Goal: Information Seeking & Learning: Learn about a topic

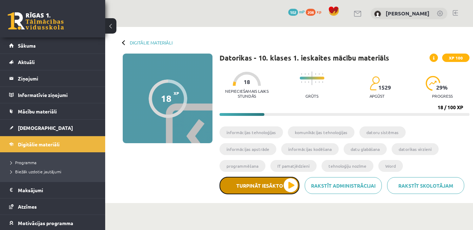
click at [289, 183] on button "Turpināt iesākto" at bounding box center [260, 186] width 80 height 18
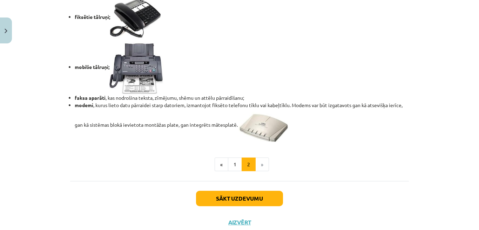
scroll to position [617, 0]
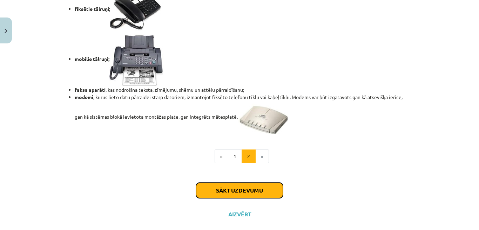
click at [241, 198] on button "Sākt uzdevumu" at bounding box center [239, 190] width 87 height 15
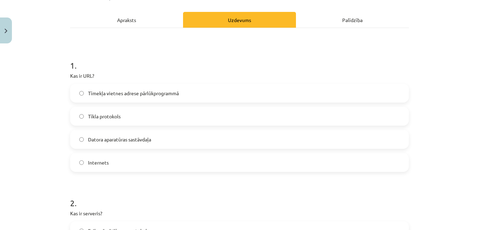
scroll to position [102, 0]
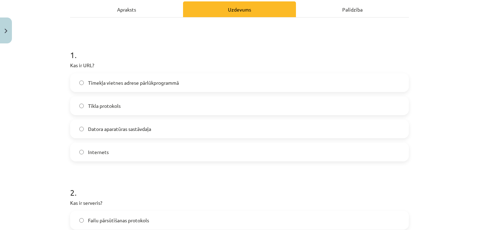
click at [254, 81] on label "Tīmekļa vietnes adrese pārlūkprogrammā" at bounding box center [239, 83] width 337 height 18
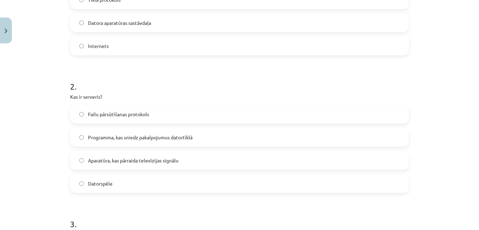
scroll to position [214, 0]
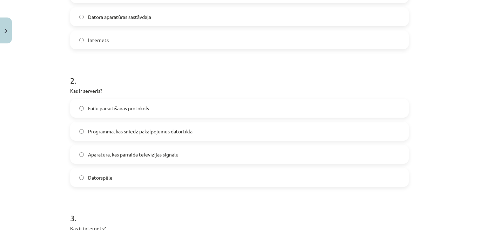
click at [176, 133] on span "Programma, kas sniedz pakalpojumus datortīklā" at bounding box center [140, 131] width 105 height 7
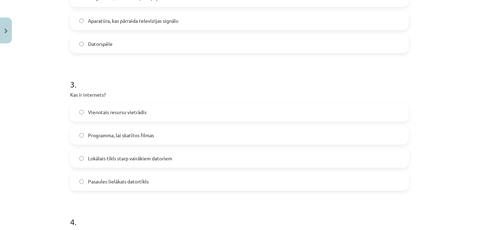
scroll to position [354, 0]
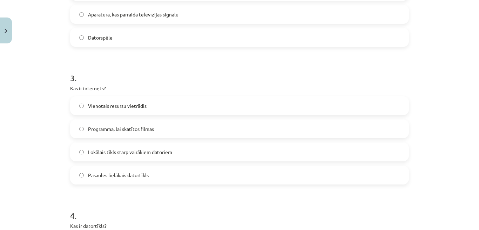
click at [131, 175] on span "Pasaules lielākais datortīkls" at bounding box center [118, 175] width 61 height 7
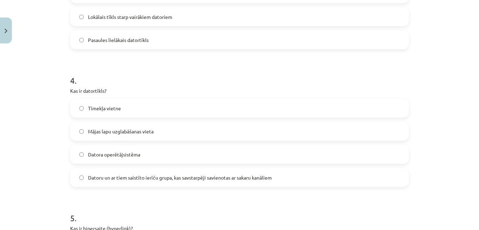
scroll to position [495, 0]
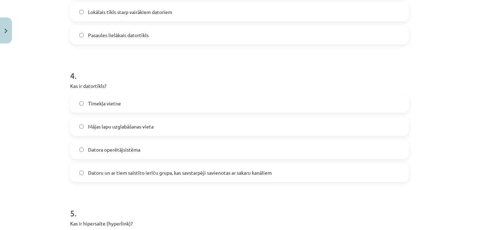
click at [202, 175] on span "Datoru un ar tiem saistīto ierīču grupa, kas savstarpēji savienotas ar sakaru k…" at bounding box center [180, 172] width 184 height 7
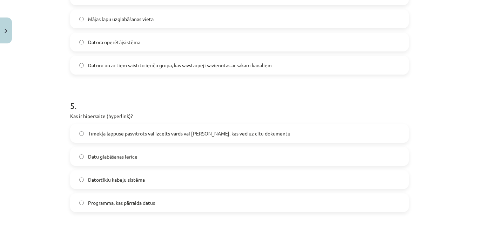
scroll to position [607, 0]
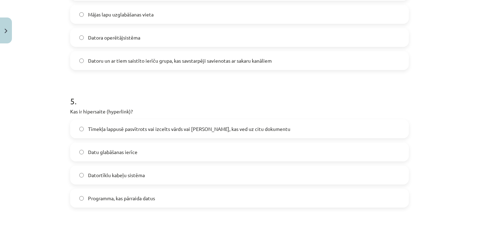
click at [157, 132] on span "Tīmekļa lappusē pasvītrots vai izcelts vārds vai [PERSON_NAME], kas ved uz citu…" at bounding box center [189, 129] width 202 height 7
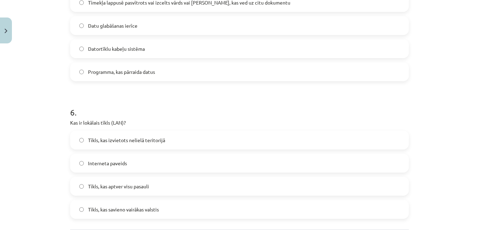
scroll to position [747, 0]
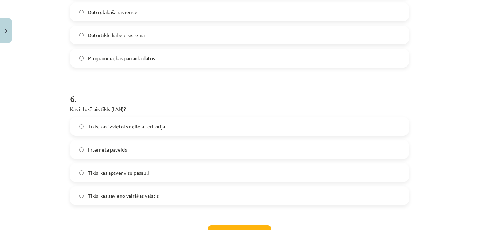
click at [231, 128] on label "Tīkls, kas izvietots nelielā teritorijā" at bounding box center [239, 127] width 337 height 18
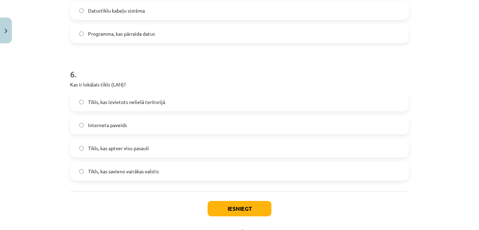
scroll to position [789, 0]
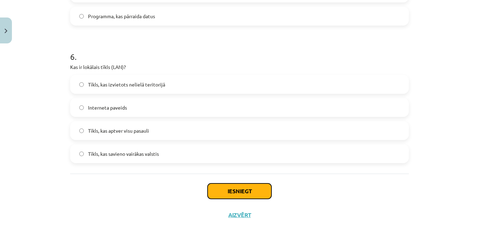
click at [213, 193] on button "Iesniegt" at bounding box center [240, 191] width 64 height 15
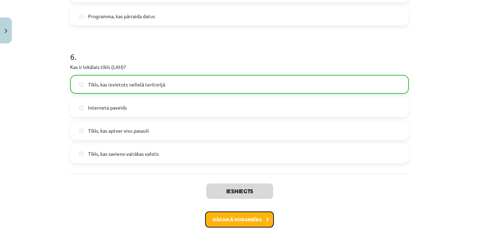
click at [259, 219] on button "Nākamā nodarbība" at bounding box center [239, 220] width 69 height 16
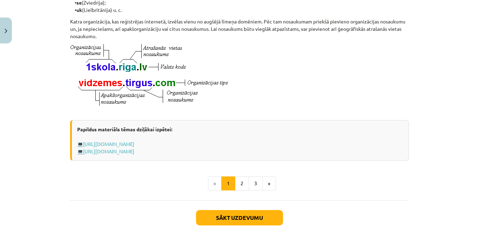
scroll to position [382, 0]
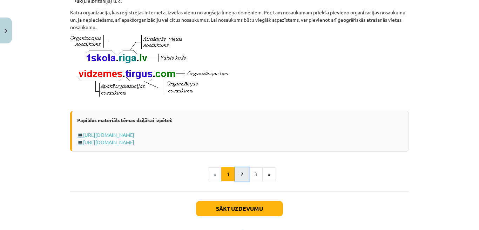
click at [239, 182] on button "2" at bounding box center [242, 175] width 14 height 14
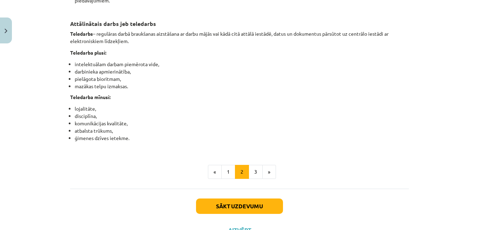
scroll to position [1136, 0]
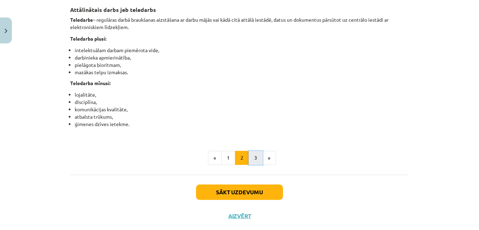
click at [250, 165] on button "3" at bounding box center [256, 158] width 14 height 14
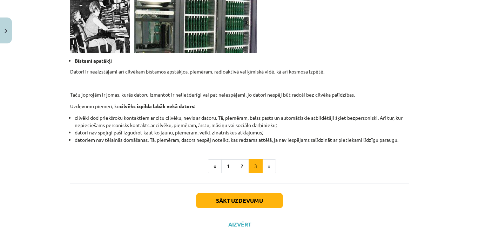
scroll to position [695, 0]
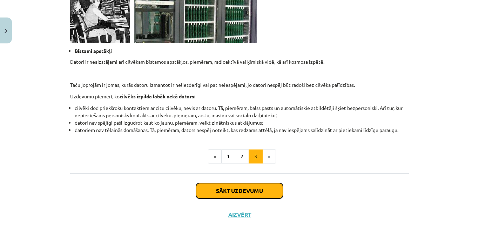
click at [247, 198] on button "Sākt uzdevumu" at bounding box center [239, 190] width 87 height 15
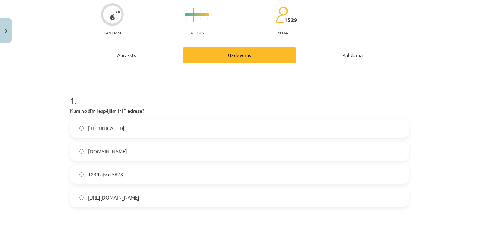
scroll to position [60, 0]
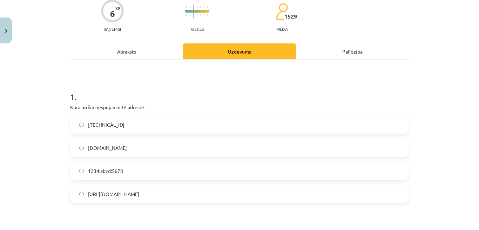
click at [210, 127] on label "[TECHNICAL_ID]" at bounding box center [239, 125] width 337 height 18
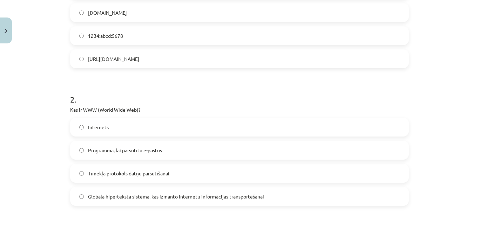
scroll to position [200, 0]
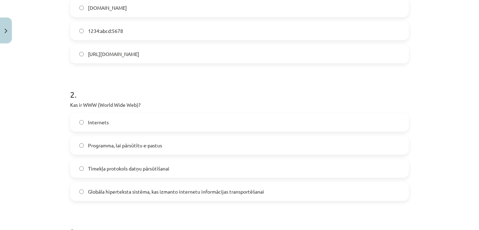
click at [162, 196] on label "Globāla hiperteksta sistēma, kas izmanto internetu informācijas transportēšanai" at bounding box center [239, 192] width 337 height 18
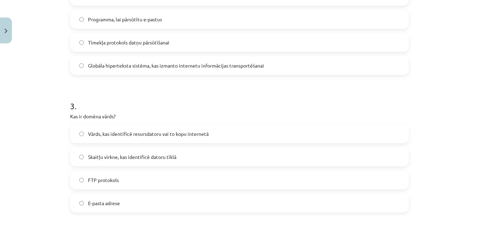
scroll to position [340, 0]
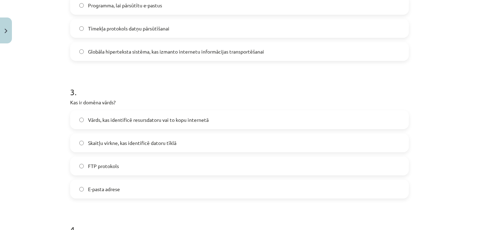
click at [167, 118] on span "Vārds, kas identificē resursdatoru vai to kopu internetā" at bounding box center [148, 119] width 121 height 7
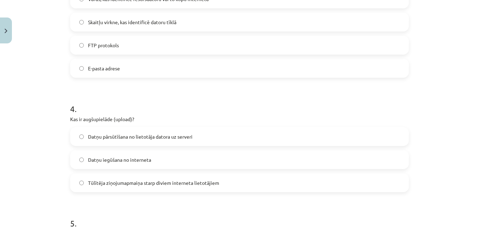
scroll to position [467, 0]
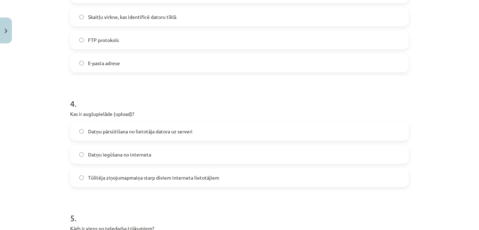
click at [155, 135] on span "Datņu pārsūtīšana no lietotāja datora uz serveri" at bounding box center [140, 131] width 105 height 7
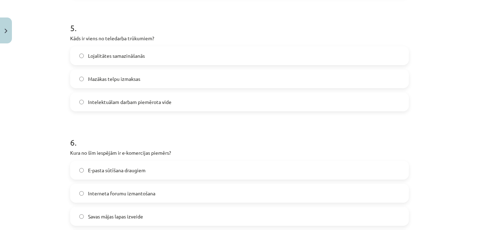
scroll to position [663, 0]
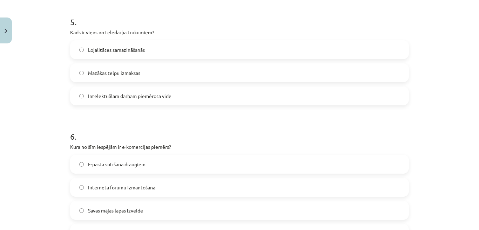
click at [152, 50] on label "Lojalitātes samazināšanās" at bounding box center [239, 50] width 337 height 18
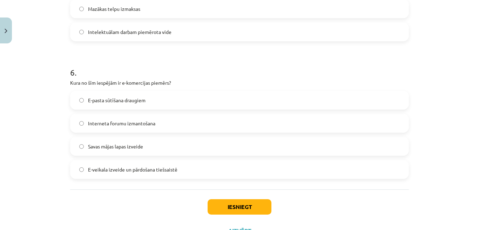
scroll to position [733, 0]
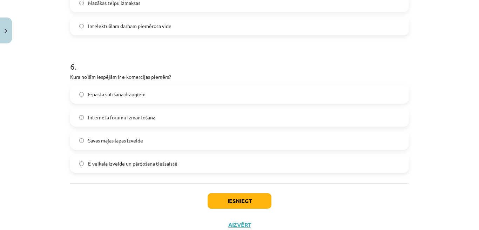
click at [154, 167] on span "E-veikala izveide un pārdošana tiešsaistē" at bounding box center [132, 163] width 89 height 7
click at [222, 203] on button "Iesniegt" at bounding box center [240, 201] width 64 height 15
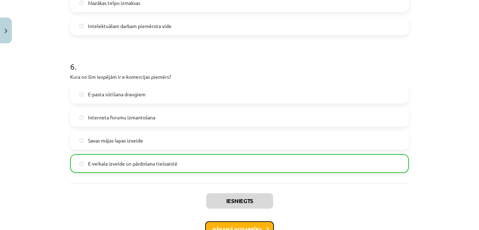
click at [246, 228] on button "Nākamā nodarbība" at bounding box center [239, 230] width 69 height 16
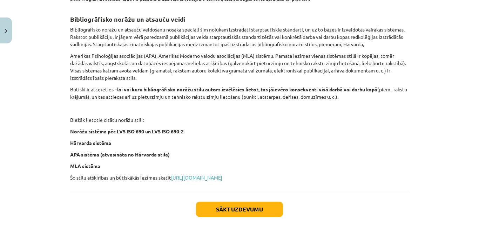
scroll to position [270, 0]
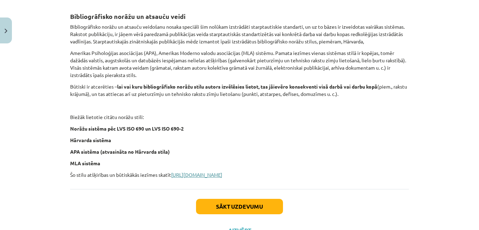
click at [194, 178] on link "[URL][DOMAIN_NAME]" at bounding box center [196, 175] width 51 height 6
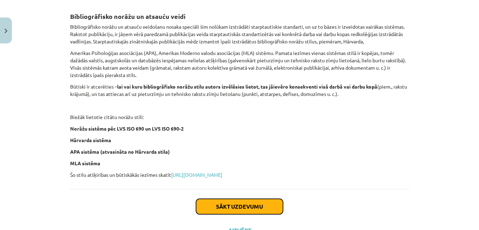
click at [213, 214] on button "Sākt uzdevumu" at bounding box center [239, 206] width 87 height 15
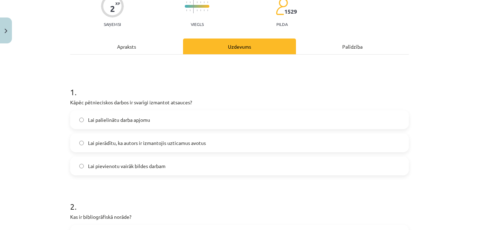
scroll to position [74, 0]
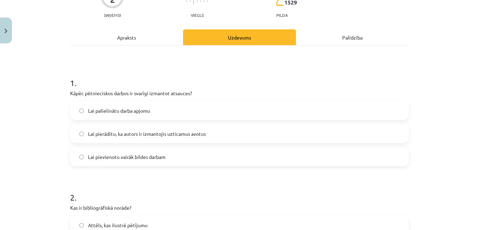
click at [164, 135] on span "Lai pierādītu, ka autors ir izmantojis uzticamus avotus" at bounding box center [147, 133] width 118 height 7
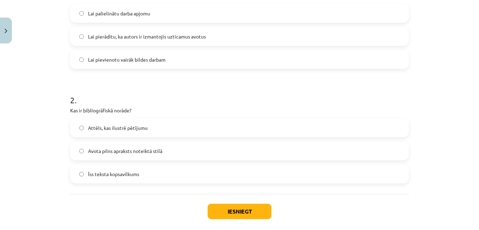
scroll to position [172, 0]
click at [181, 146] on label "Avota pilns apraksts noteiktā stilā" at bounding box center [239, 151] width 337 height 18
click at [253, 211] on button "Iesniegt" at bounding box center [240, 210] width 64 height 15
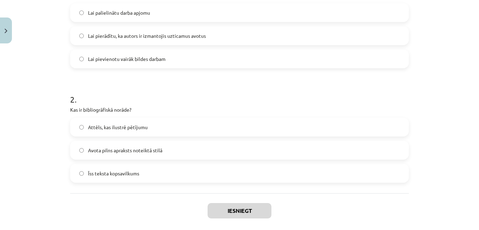
scroll to position [203, 0]
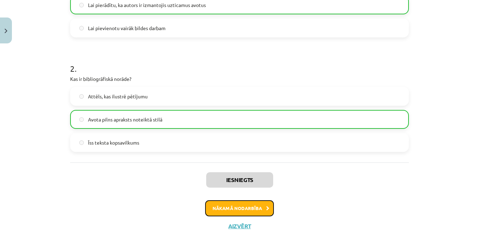
click at [264, 213] on button "Nākamā nodarbība" at bounding box center [239, 209] width 69 height 16
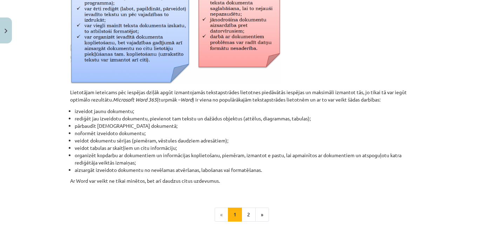
scroll to position [284, 0]
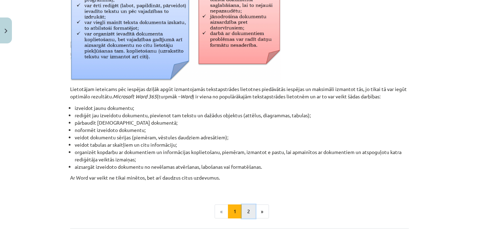
click at [246, 210] on button "2" at bounding box center [249, 212] width 14 height 14
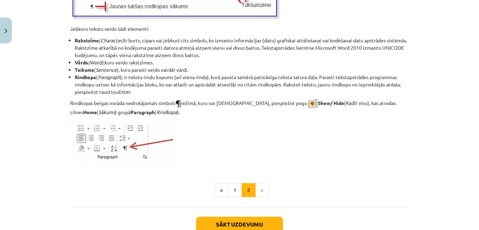
scroll to position [897, 0]
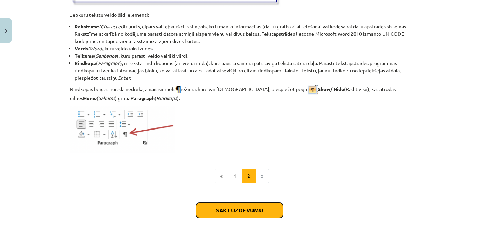
click at [273, 216] on button "Sākt uzdevumu" at bounding box center [239, 210] width 87 height 15
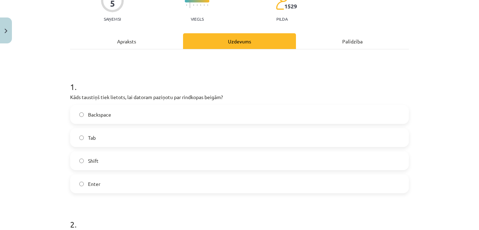
scroll to position [74, 0]
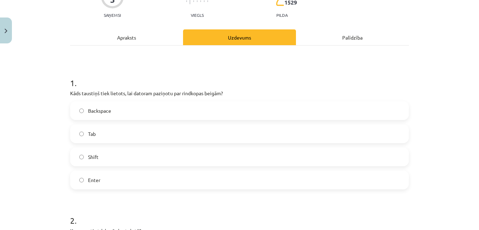
click at [124, 183] on label "Enter" at bounding box center [239, 181] width 337 height 18
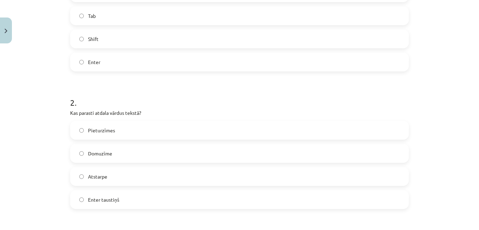
scroll to position [200, 0]
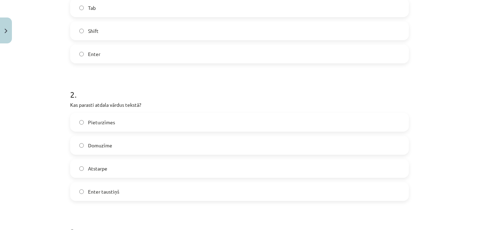
click at [121, 175] on label "Atstarpe" at bounding box center [239, 169] width 337 height 18
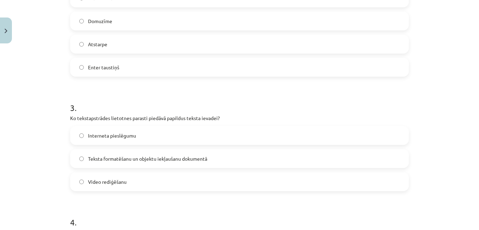
scroll to position [340, 0]
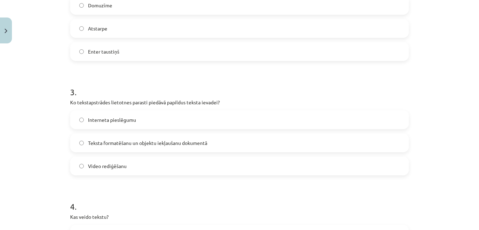
click at [198, 145] on span "Teksta formatēšanu un objektu iekļaušanu dokumentā" at bounding box center [147, 143] width 119 height 7
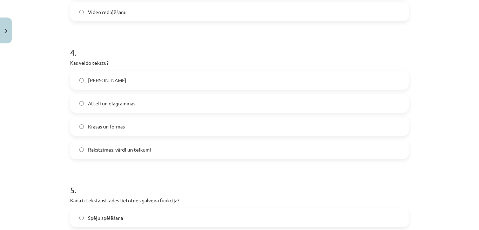
scroll to position [509, 0]
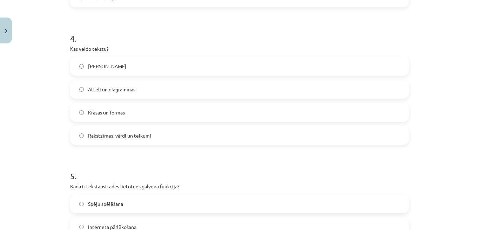
click at [146, 142] on label "Rakstzīmes, vārdi un teikumi" at bounding box center [239, 136] width 337 height 18
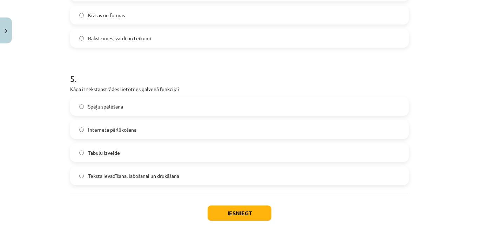
scroll to position [607, 0]
click at [145, 177] on span "Teksta ievadīšana, labošanai un drukāšana" at bounding box center [133, 175] width 91 height 7
click at [239, 209] on button "Iesniegt" at bounding box center [240, 212] width 64 height 15
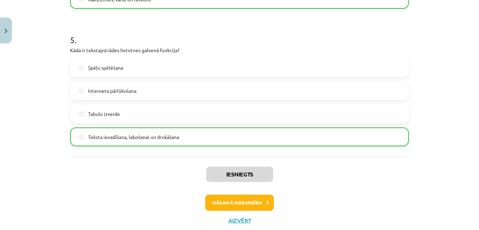
scroll to position [649, 0]
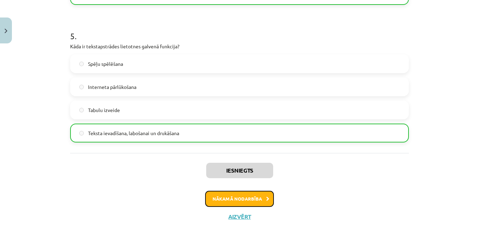
click at [247, 200] on button "Nākamā nodarbība" at bounding box center [239, 199] width 69 height 16
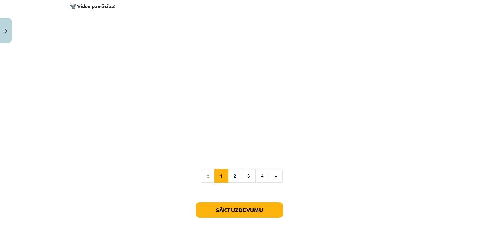
scroll to position [1407, 0]
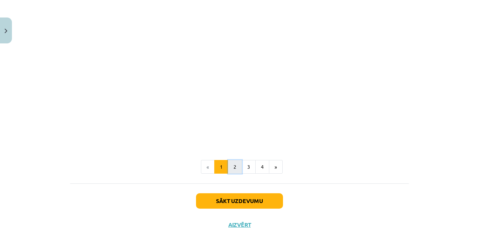
click at [236, 170] on button "2" at bounding box center [235, 167] width 14 height 14
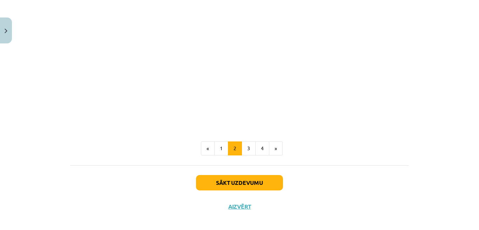
scroll to position [1108, 0]
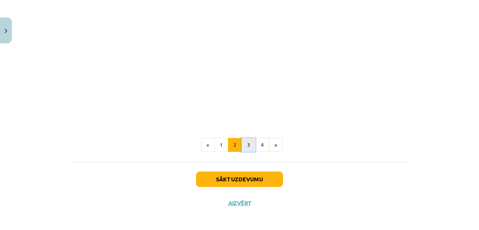
click at [246, 150] on button "3" at bounding box center [249, 145] width 14 height 14
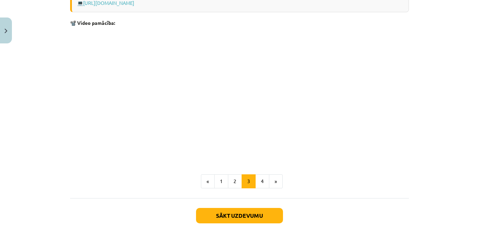
scroll to position [1150, 0]
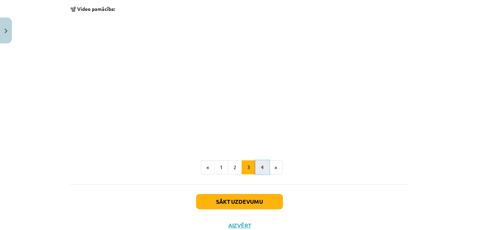
click at [256, 164] on button "4" at bounding box center [262, 168] width 14 height 14
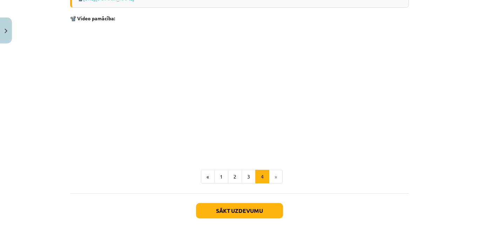
scroll to position [1074, 0]
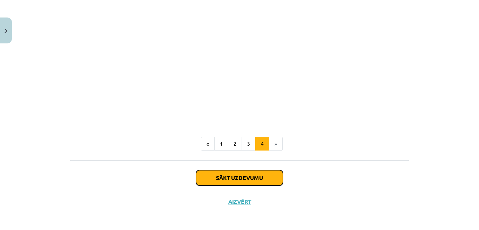
click at [237, 180] on button "Sākt uzdevumu" at bounding box center [239, 177] width 87 height 15
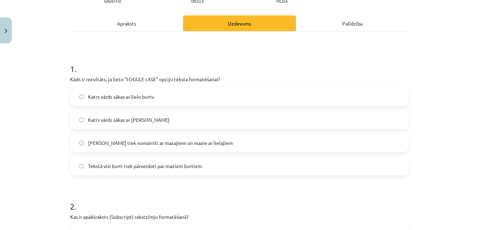
scroll to position [102, 0]
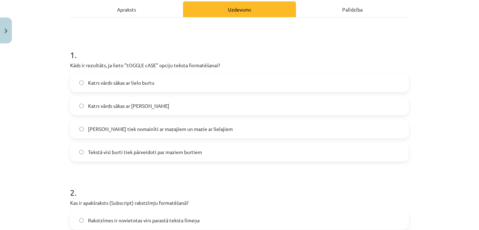
click at [112, 134] on label "[PERSON_NAME] tiek nomainīti ar mazajiem un mazie ar lielajiem" at bounding box center [239, 129] width 337 height 18
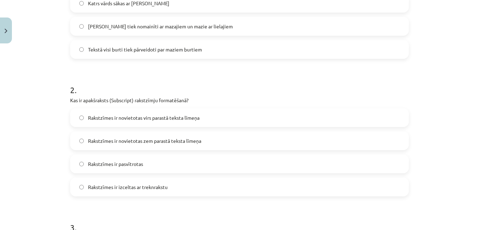
scroll to position [214, 0]
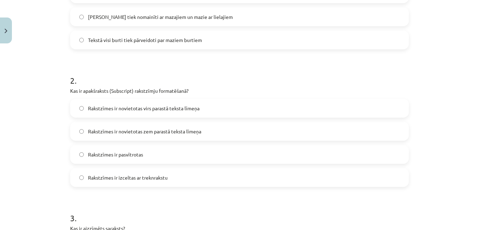
click at [206, 130] on label "Rakstzīmes ir novietotas zem parastā teksta līmeņa" at bounding box center [239, 132] width 337 height 18
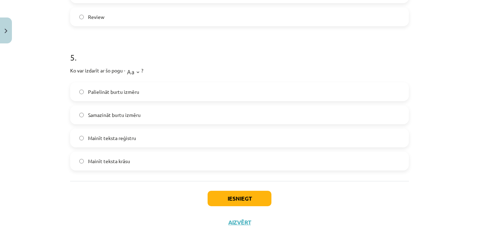
scroll to position [672, 0]
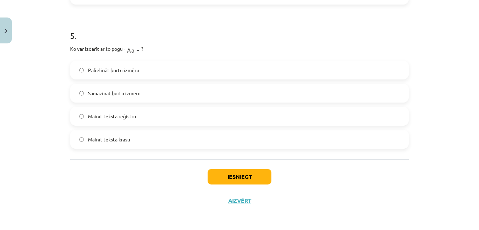
click at [463, 126] on div "Mācību tēma: Datorikas - 10. klases 1. ieskaites mācību materiāls #9 8. tēma – …" at bounding box center [239, 115] width 479 height 230
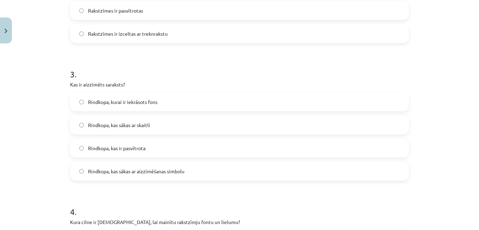
scroll to position [344, 0]
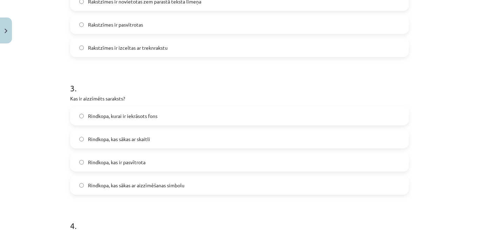
click at [132, 188] on span "Rindkopa, kas sākas ar aizzīmēšanas simbolu" at bounding box center [136, 185] width 96 height 7
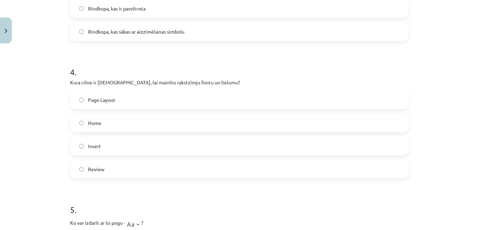
scroll to position [498, 0]
click at [133, 119] on label "Home" at bounding box center [239, 123] width 337 height 18
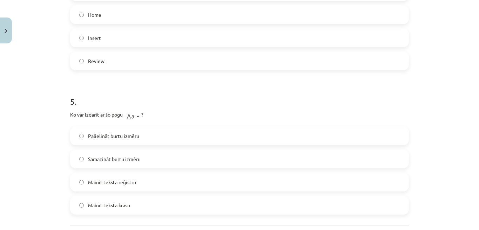
scroll to position [639, 0]
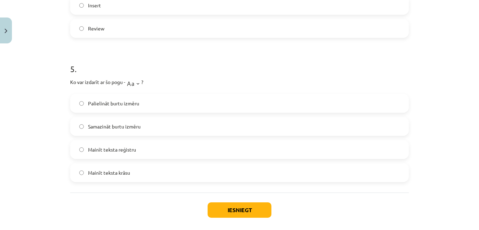
click at [137, 151] on label "Mainīt teksta reģistru" at bounding box center [239, 150] width 337 height 18
click at [212, 210] on button "Iesniegt" at bounding box center [240, 210] width 64 height 15
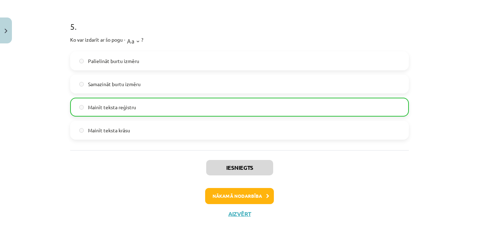
scroll to position [695, 0]
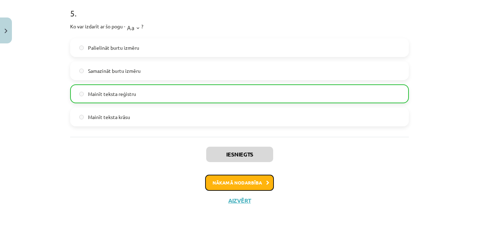
click at [260, 182] on button "Nākamā nodarbība" at bounding box center [239, 183] width 69 height 16
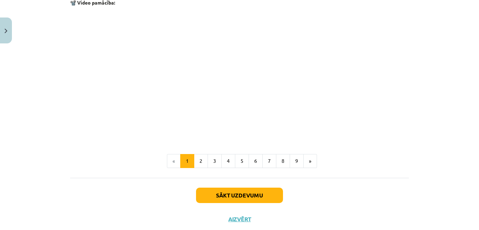
scroll to position [1504, 0]
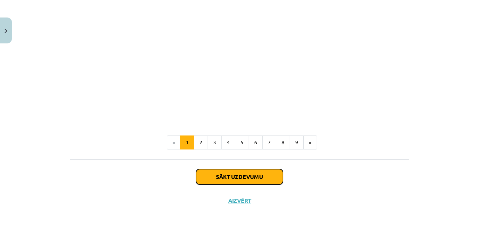
click at [233, 182] on button "Sākt uzdevumu" at bounding box center [239, 176] width 87 height 15
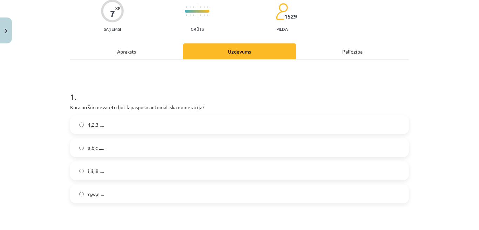
scroll to position [74, 0]
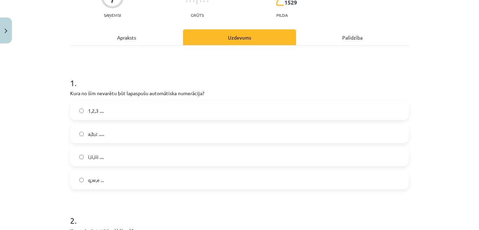
click at [113, 179] on label "q,w,e ..." at bounding box center [239, 181] width 337 height 18
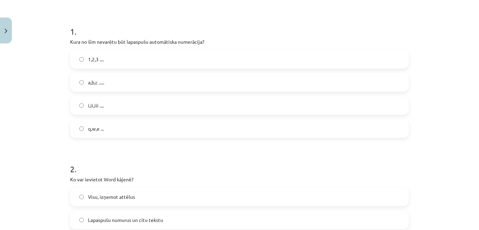
scroll to position [186, 0]
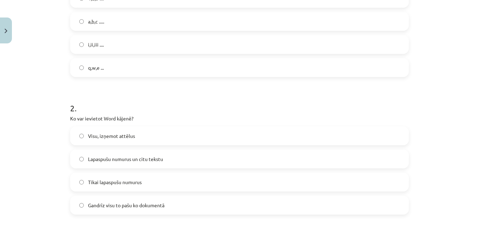
click at [153, 159] on span "Lapaspušu numurus un citu tekstu" at bounding box center [125, 159] width 75 height 7
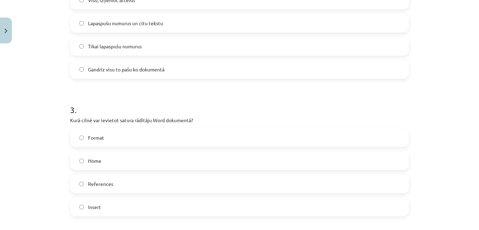
scroll to position [355, 0]
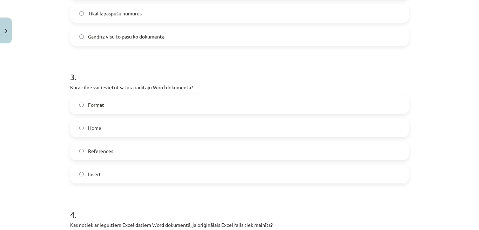
click at [99, 155] on label "References" at bounding box center [239, 151] width 337 height 18
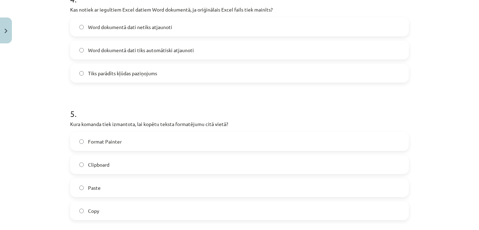
scroll to position [557, 0]
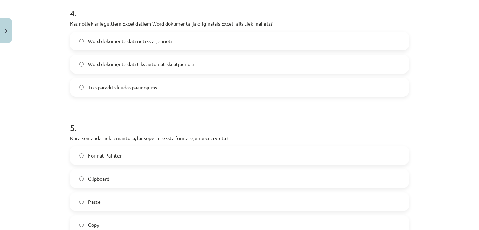
click at [152, 43] on span "Word dokumentā dati netiks atjaunoti" at bounding box center [130, 41] width 84 height 7
click at [135, 157] on label "Format Painter" at bounding box center [239, 156] width 337 height 18
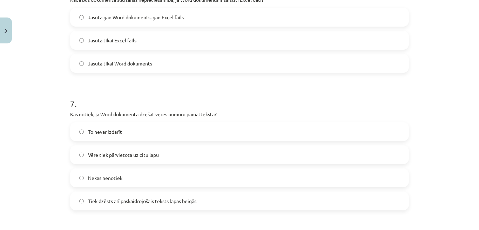
scroll to position [819, 0]
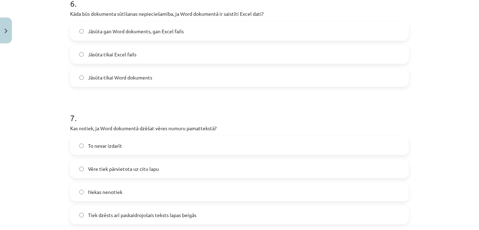
click at [148, 32] on span "Jāsūta gan Word dokuments, gan Excel fails" at bounding box center [136, 31] width 96 height 7
click at [126, 216] on span "Tiek dzēsts arī paskaidrojošais teksts lapas beigās" at bounding box center [142, 215] width 108 height 7
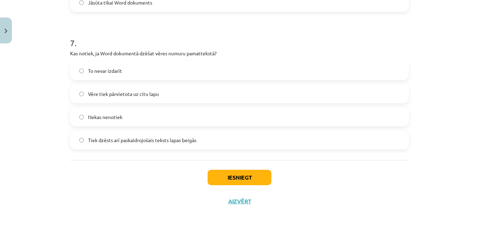
scroll to position [895, 0]
click at [248, 178] on button "Iesniegt" at bounding box center [240, 176] width 64 height 15
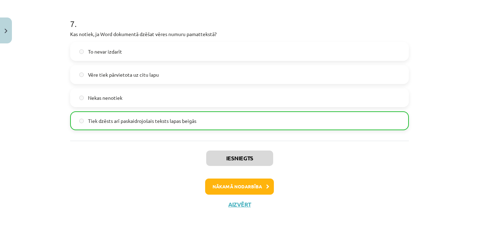
scroll to position [918, 0]
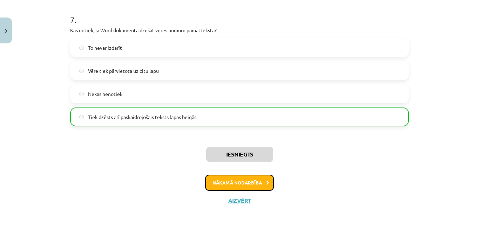
click at [258, 188] on button "Nākamā nodarbība" at bounding box center [239, 183] width 69 height 16
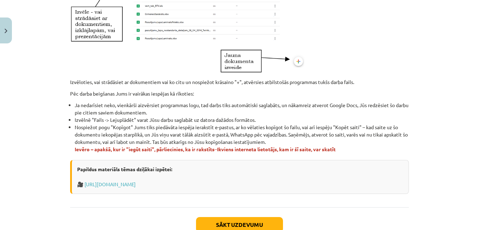
scroll to position [407, 0]
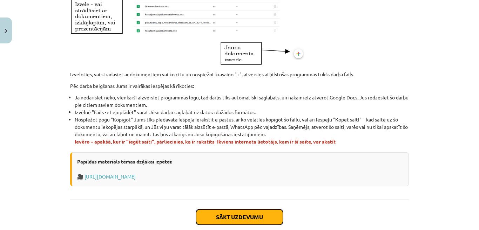
click at [246, 222] on button "Sākt uzdevumu" at bounding box center [239, 217] width 87 height 15
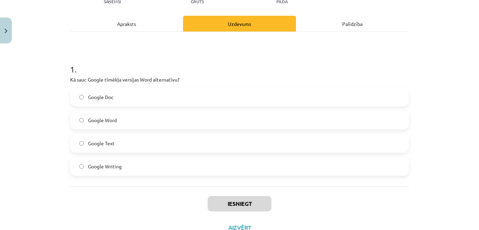
scroll to position [88, 0]
click at [154, 98] on label "Google Doc" at bounding box center [239, 97] width 337 height 18
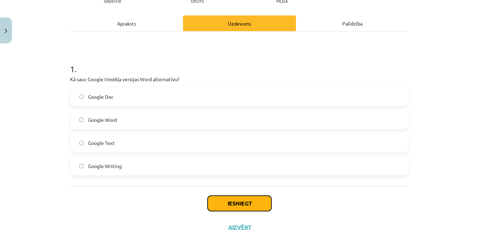
click at [240, 209] on button "Iesniegt" at bounding box center [240, 203] width 64 height 15
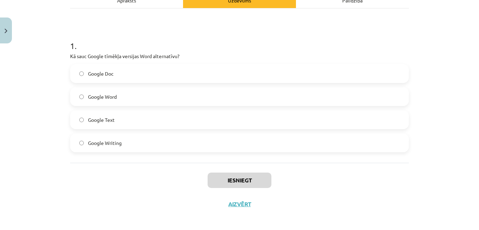
scroll to position [114, 0]
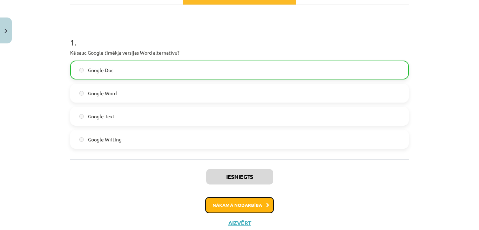
click at [266, 207] on icon at bounding box center [267, 205] width 3 height 5
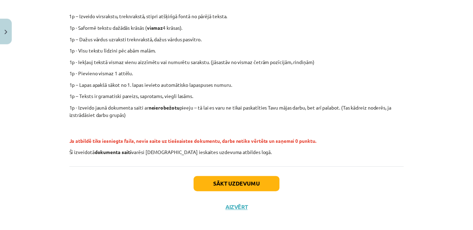
scroll to position [178, 0]
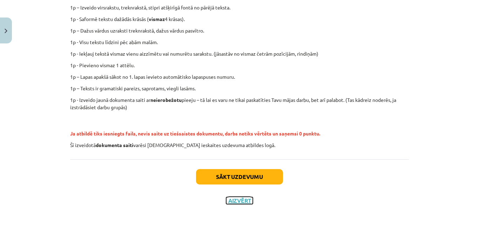
click at [239, 201] on button "Aizvērt" at bounding box center [239, 201] width 27 height 7
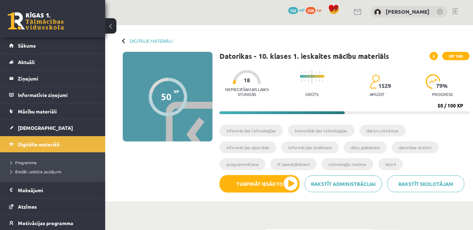
scroll to position [0, 0]
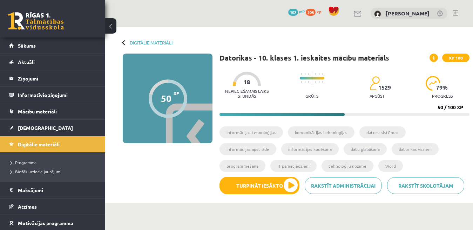
click at [289, 14] on span "102" at bounding box center [293, 12] width 10 height 7
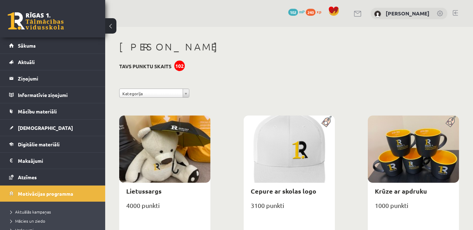
drag, startPoint x: 479, startPoint y: 4, endPoint x: 310, endPoint y: 14, distance: 169.4
click at [310, 14] on span "240" at bounding box center [311, 12] width 10 height 7
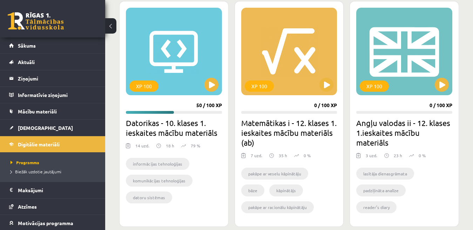
scroll to position [202, 0]
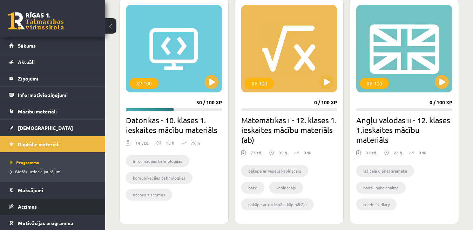
click at [23, 213] on link "Atzīmes" at bounding box center [52, 207] width 87 height 16
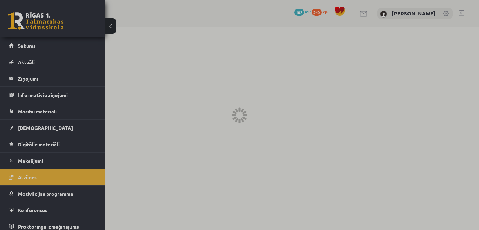
click at [23, 213] on div at bounding box center [239, 115] width 479 height 230
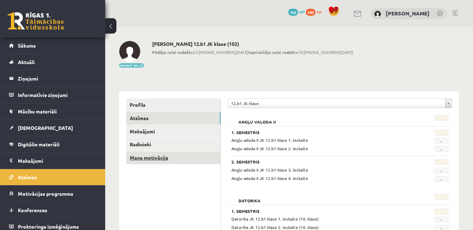
click at [149, 153] on link "Mana motivācija" at bounding box center [173, 158] width 94 height 13
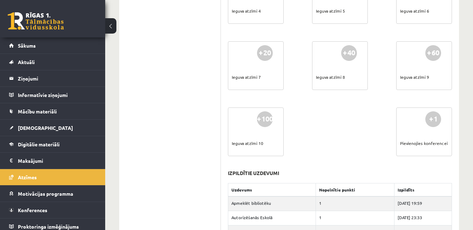
scroll to position [449, 0]
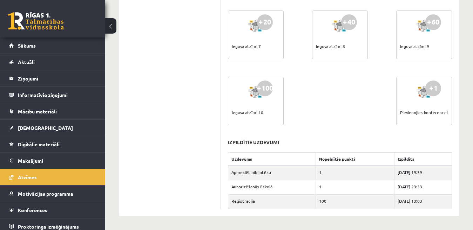
drag, startPoint x: 475, startPoint y: 229, endPoint x: 468, endPoint y: 59, distance: 170.3
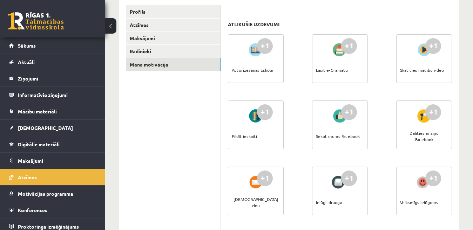
scroll to position [56, 0]
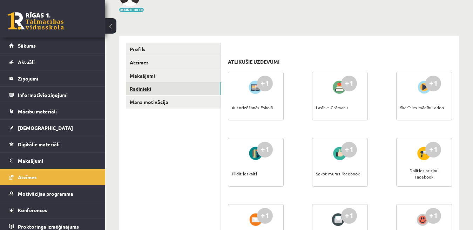
click at [134, 94] on link "Radinieki" at bounding box center [173, 88] width 94 height 13
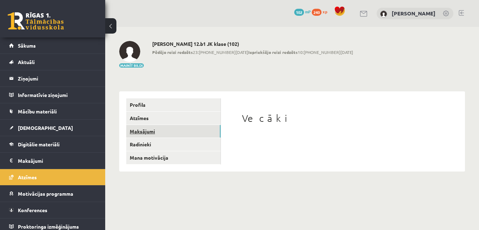
click at [151, 133] on link "Maksājumi" at bounding box center [173, 131] width 94 height 13
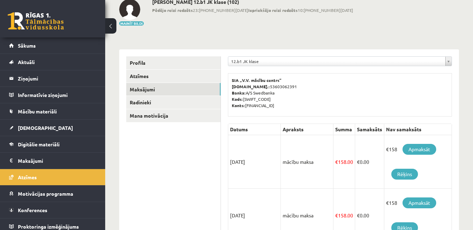
scroll to position [24, 0]
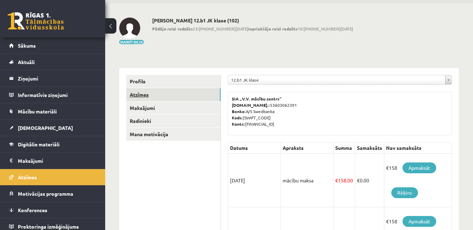
click at [153, 91] on link "Atzīmes" at bounding box center [173, 94] width 94 height 13
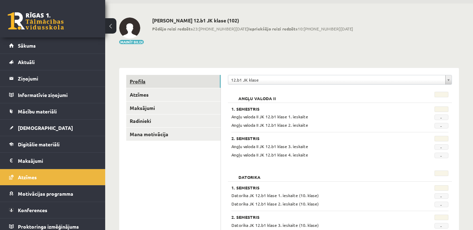
click at [158, 84] on link "Profils" at bounding box center [173, 81] width 94 height 13
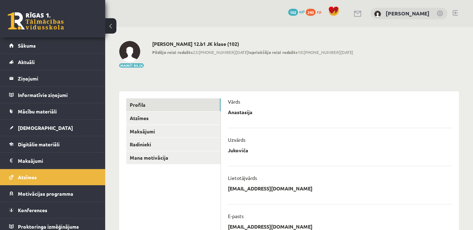
click at [329, 12] on span at bounding box center [334, 11] width 11 height 11
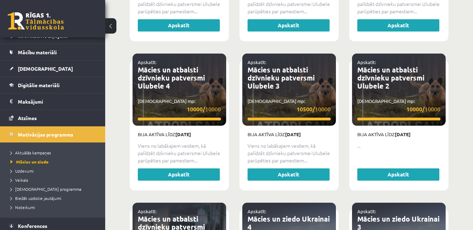
scroll to position [80, 0]
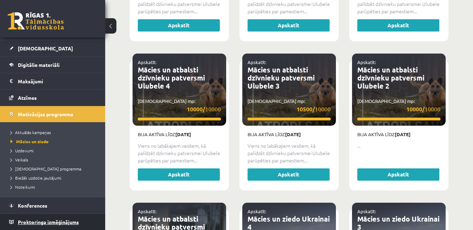
drag, startPoint x: 88, startPoint y: 204, endPoint x: 73, endPoint y: 221, distance: 23.6
click at [73, 221] on span "Proktoringa izmēģinājums" at bounding box center [48, 222] width 61 height 6
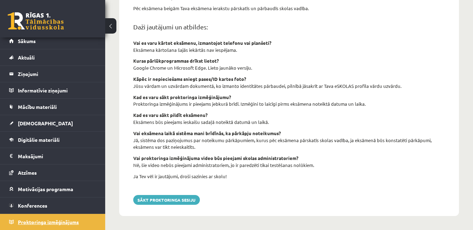
scroll to position [282, 0]
click at [45, 110] on link "Mācību materiāli" at bounding box center [52, 107] width 87 height 16
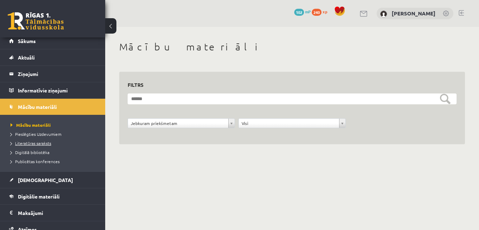
click at [45, 143] on span "Literatūras saraksts" at bounding box center [31, 144] width 41 height 6
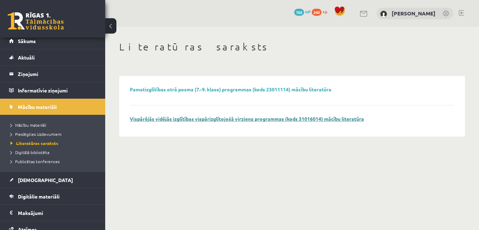
click at [244, 121] on link "Vispārējās vidējās izglītības vispārizglītojošā virziena programmas (kods 31016…" at bounding box center [247, 119] width 234 height 6
click at [38, 153] on span "Digitālā bibliotēka" at bounding box center [30, 153] width 39 height 6
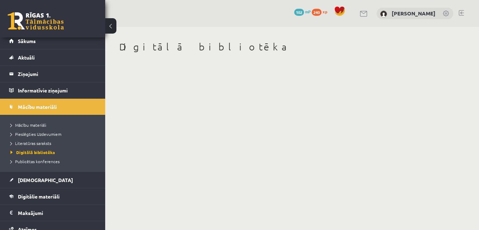
click at [219, 118] on body "0 Dāvanas 102 mP 240 xp Anastasija Jukoviča Sākums Aktuāli Kā mācīties eSKOLĀ K…" at bounding box center [239, 115] width 479 height 230
click at [31, 180] on span "[DEMOGRAPHIC_DATA]" at bounding box center [45, 180] width 55 height 6
